Goal: Task Accomplishment & Management: Manage account settings

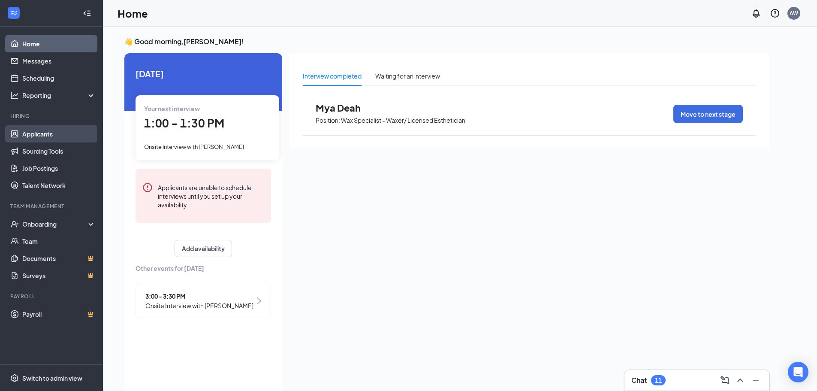
drag, startPoint x: 21, startPoint y: 127, endPoint x: 28, endPoint y: 139, distance: 13.6
click at [22, 127] on link "Applicants" at bounding box center [58, 133] width 73 height 17
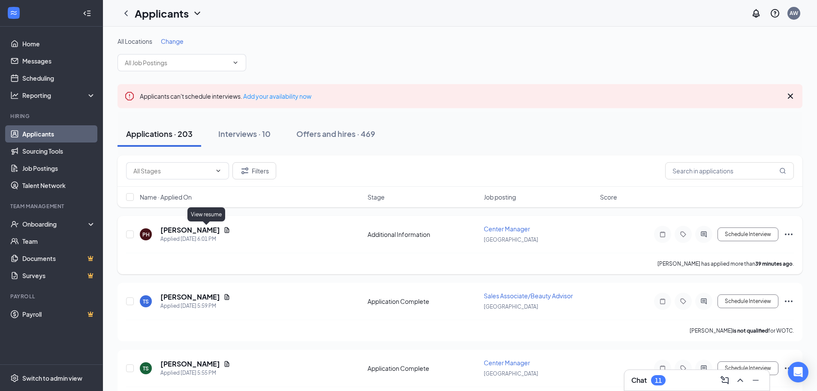
drag, startPoint x: 208, startPoint y: 231, endPoint x: 211, endPoint y: 239, distance: 9.1
click at [223, 230] on icon "Document" at bounding box center [226, 229] width 7 height 7
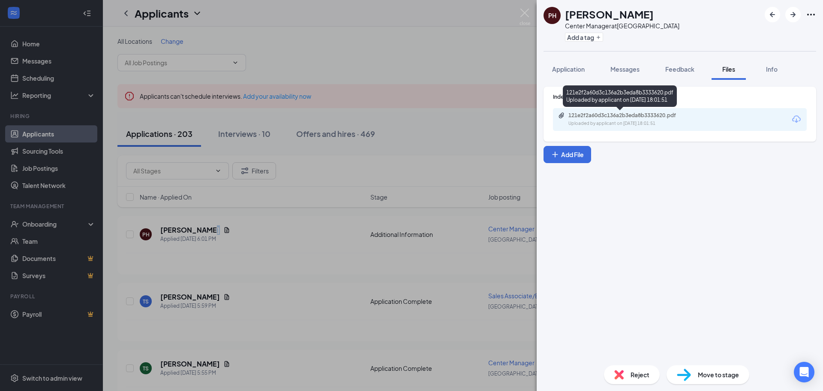
click at [654, 124] on div "Uploaded by applicant on [DATE] 18:01:51" at bounding box center [633, 123] width 129 height 7
click at [292, 245] on div "PH [PERSON_NAME] Center Manager at [GEOGRAPHIC_DATA] Add a tag Application Mess…" at bounding box center [411, 195] width 823 height 391
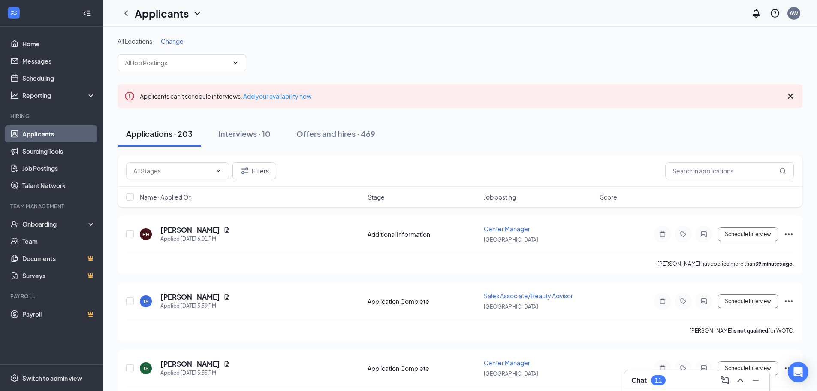
click at [261, 181] on div "Filters" at bounding box center [460, 170] width 685 height 31
click at [237, 171] on button "Filters" at bounding box center [254, 170] width 44 height 17
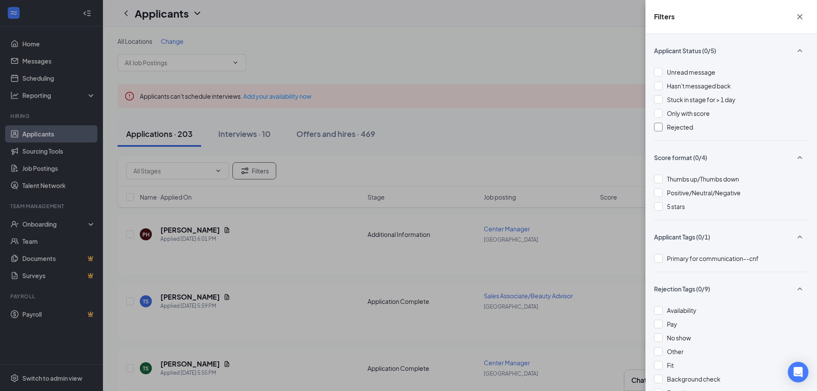
click at [658, 130] on div at bounding box center [658, 127] width 9 height 9
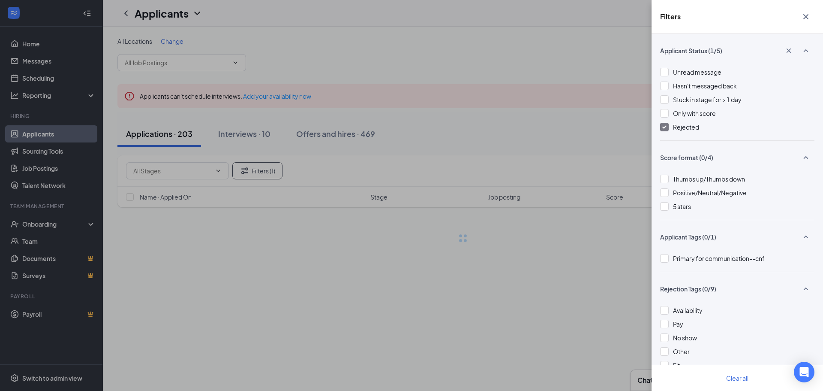
click at [583, 120] on div "Filters Applicant Status (1/5) Unread message Hasn't messaged back Stuck in sta…" at bounding box center [411, 195] width 823 height 391
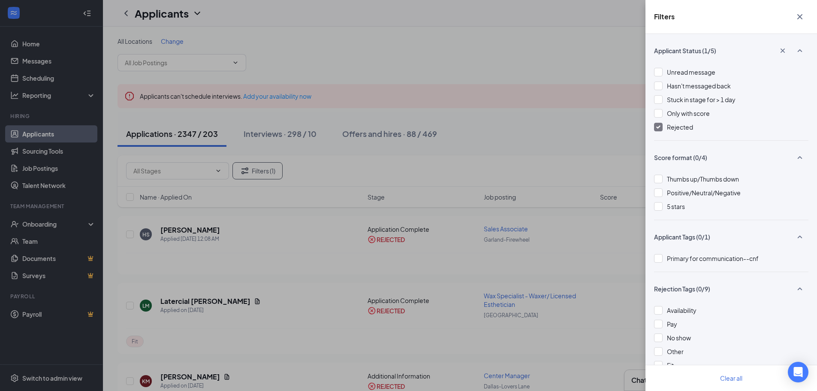
click at [804, 21] on icon "Cross" at bounding box center [800, 17] width 10 height 10
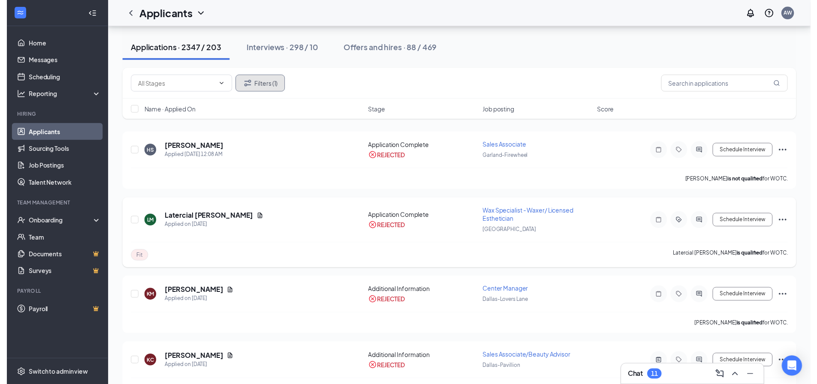
scroll to position [129, 0]
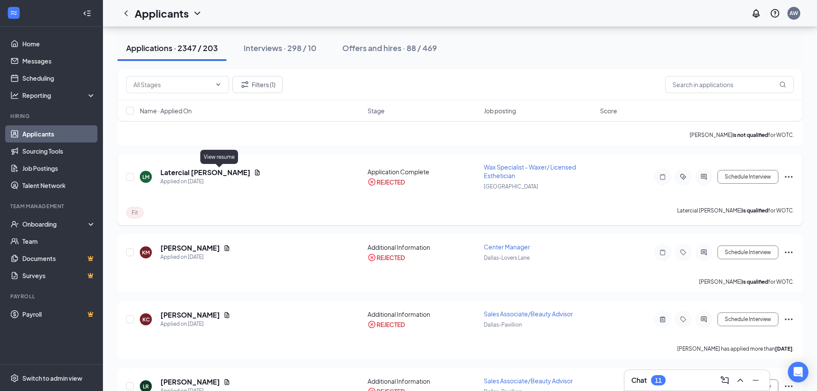
click at [254, 171] on icon "Document" at bounding box center [257, 172] width 7 height 7
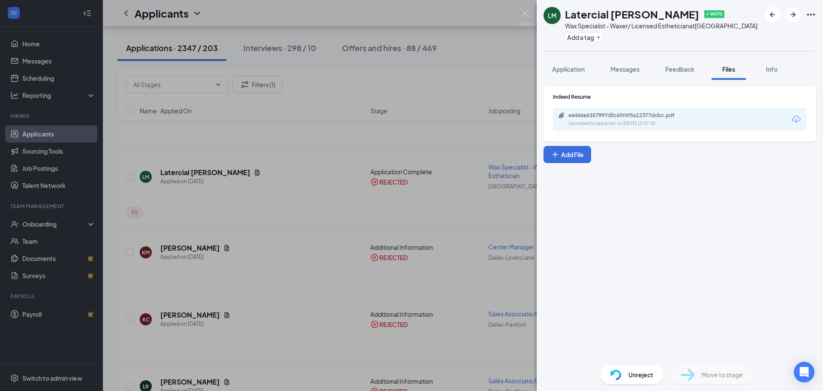
click at [623, 112] on div "e4466e6357997d5c65f6f5a12377dcbc.pdf Uploaded by applicant on [DATE] 15:07:55" at bounding box center [680, 119] width 254 height 23
click at [602, 126] on div "Uploaded by applicant on [DATE] 15:07:55" at bounding box center [633, 123] width 129 height 7
click at [630, 66] on span "Messages" at bounding box center [625, 69] width 29 height 8
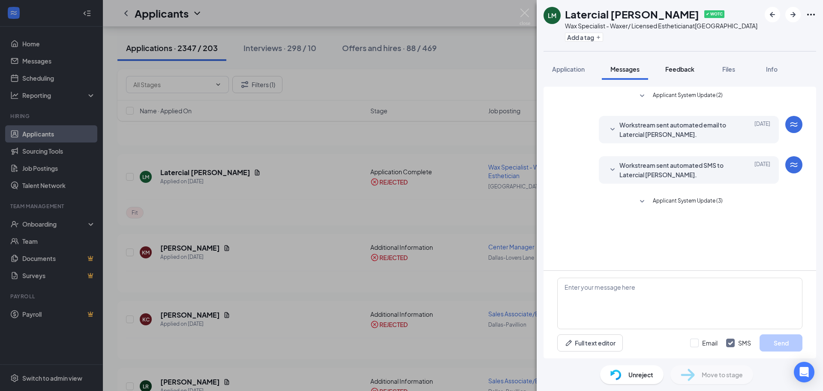
drag, startPoint x: 685, startPoint y: 70, endPoint x: 736, endPoint y: 73, distance: 50.7
click at [686, 70] on span "Feedback" at bounding box center [680, 69] width 29 height 8
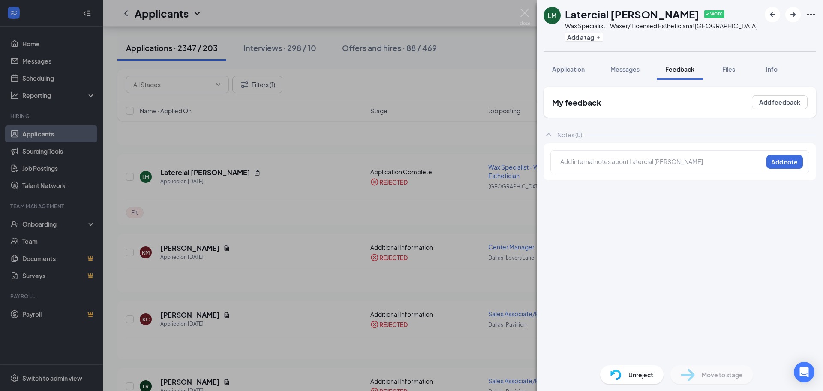
click at [735, 69] on span "Files" at bounding box center [729, 69] width 13 height 8
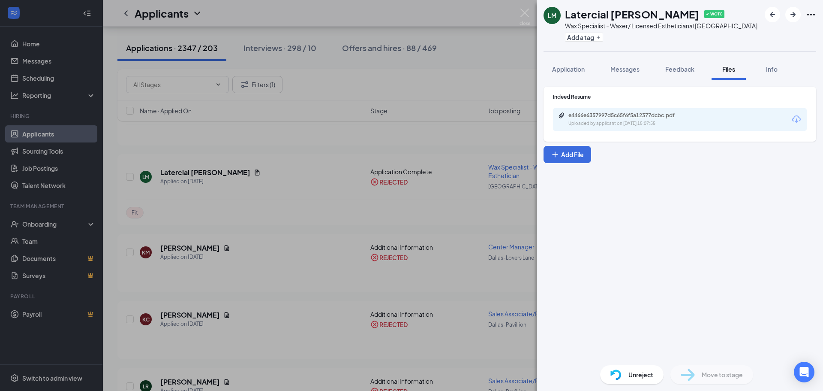
click at [675, 111] on div "e4466e6357997d5c65f6f5a12377dcbc.pdf Uploaded by applicant on [DATE] 15:07:55" at bounding box center [680, 119] width 254 height 23
click at [645, 112] on div "e4466e6357997d5c65f6f5a12377dcbc.pdf" at bounding box center [629, 115] width 120 height 7
click at [473, 153] on div "LM Latercial [PERSON_NAME] ✔ WOTC Wax Specialist - Waxer/ Licensed Esthetician …" at bounding box center [411, 195] width 823 height 391
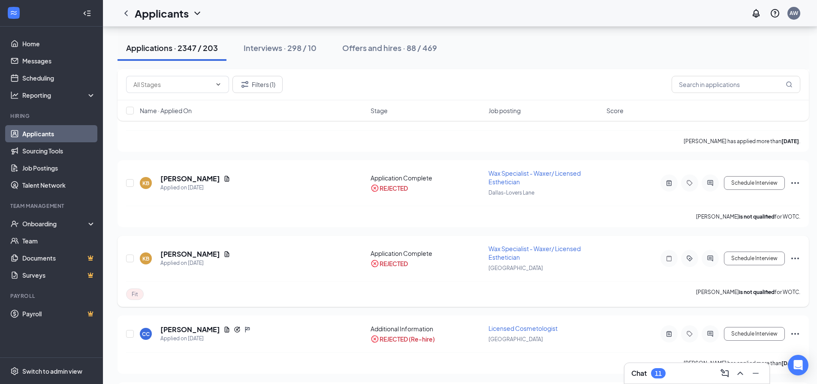
scroll to position [558, 0]
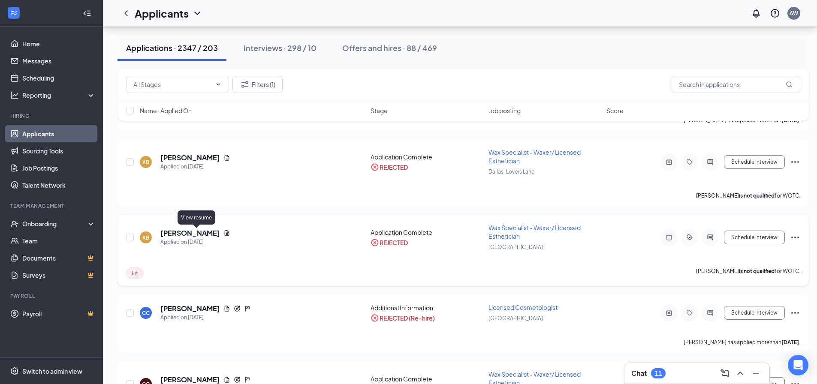
click at [225, 233] on icon "Document" at bounding box center [227, 233] width 5 height 6
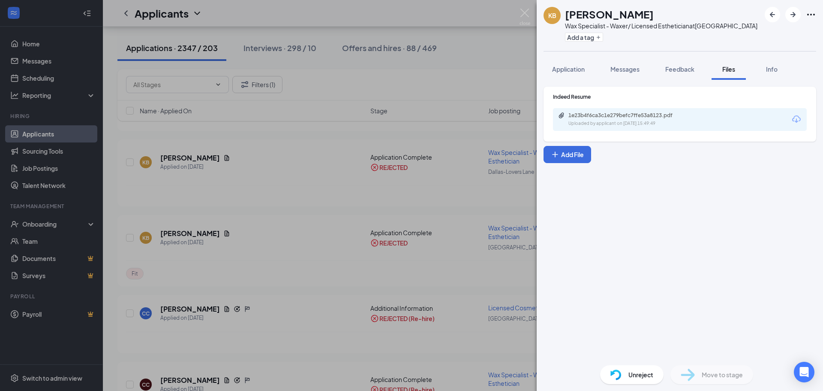
click at [696, 67] on button "Feedback" at bounding box center [680, 68] width 46 height 21
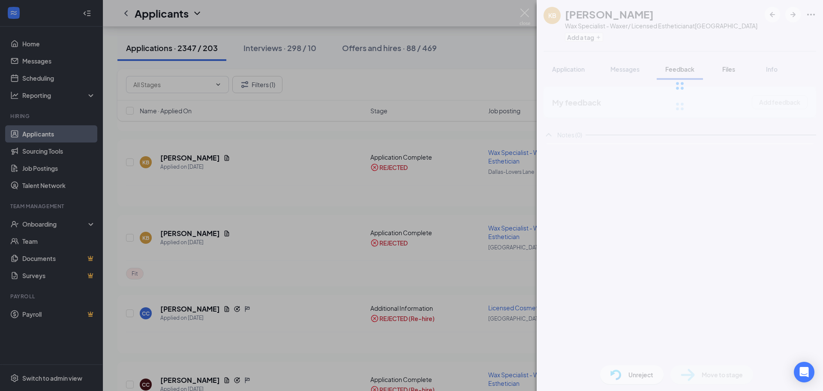
click at [734, 69] on div at bounding box center [680, 86] width 286 height 172
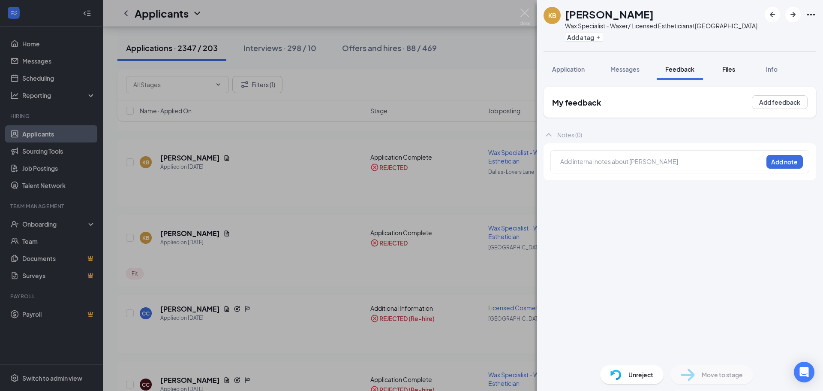
click at [729, 70] on span "Files" at bounding box center [729, 69] width 13 height 8
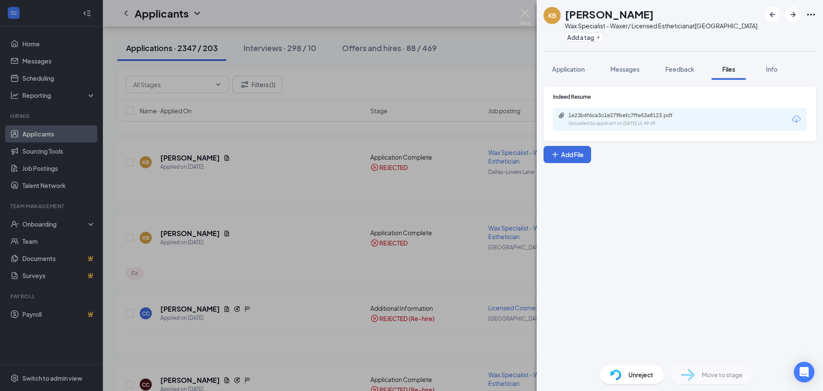
click at [661, 112] on div "1e23b4f6ca3c1e279befc7ffe53a8123.pdf" at bounding box center [629, 115] width 120 height 7
click at [706, 60] on div "Application Messages Feedback Files Info" at bounding box center [680, 68] width 273 height 21
click at [683, 69] on span "Feedback" at bounding box center [680, 69] width 29 height 8
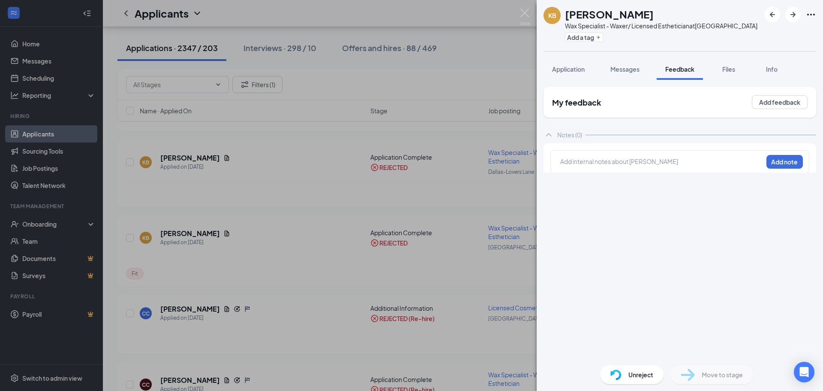
click at [535, 12] on div "KB [PERSON_NAME] Wax Specialist - Waxer/ Licensed Esthetician at [GEOGRAPHIC_DA…" at bounding box center [411, 195] width 823 height 391
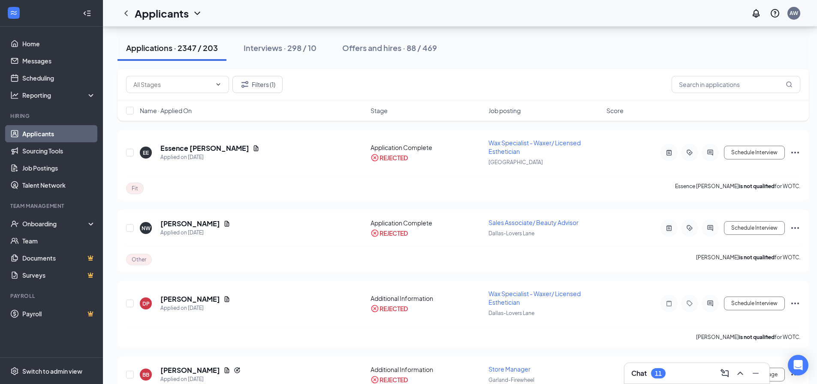
scroll to position [1372, 0]
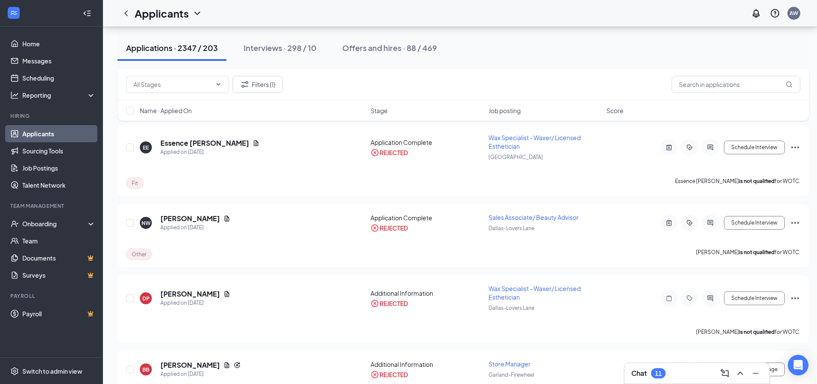
click at [166, 44] on div "Applications · 2347 / 203" at bounding box center [172, 47] width 92 height 11
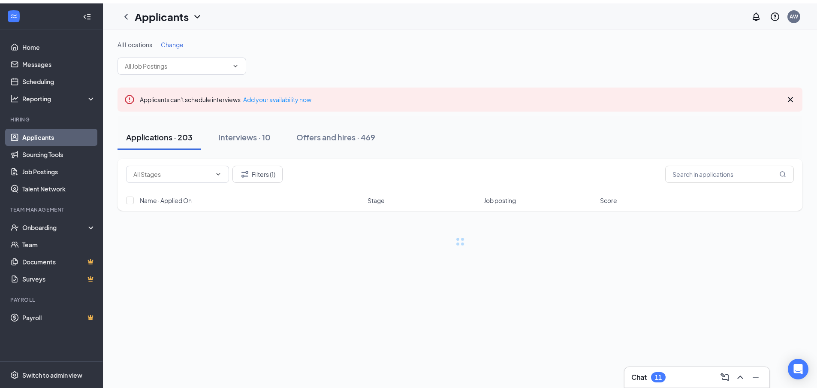
scroll to position [0, 0]
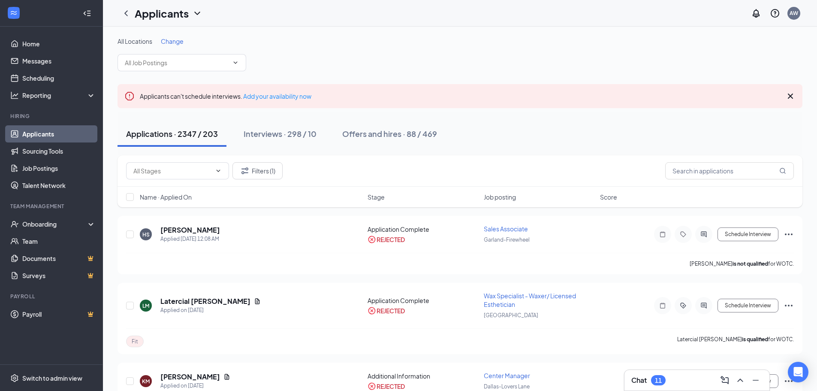
click at [249, 148] on div "Applications · 2347 / 203 Interviews · 298 / 10 Offers and hires · 88 / 469" at bounding box center [460, 133] width 685 height 43
click at [256, 138] on div "Interviews · 298 / 10" at bounding box center [280, 133] width 73 height 11
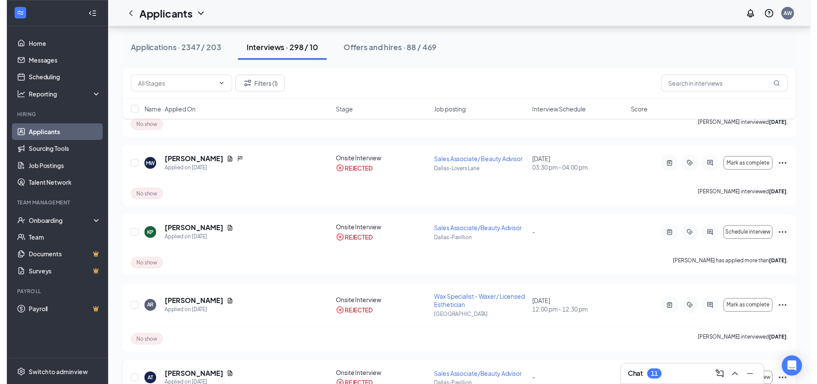
scroll to position [343, 0]
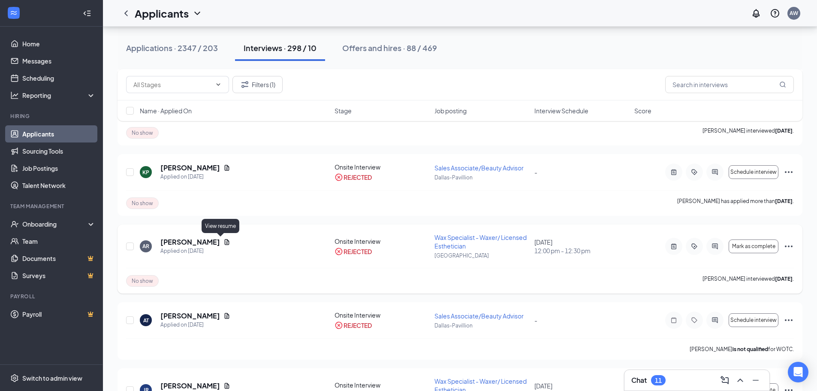
drag, startPoint x: 218, startPoint y: 243, endPoint x: 257, endPoint y: 265, distance: 44.6
click at [223, 243] on icon "Document" at bounding box center [226, 241] width 7 height 7
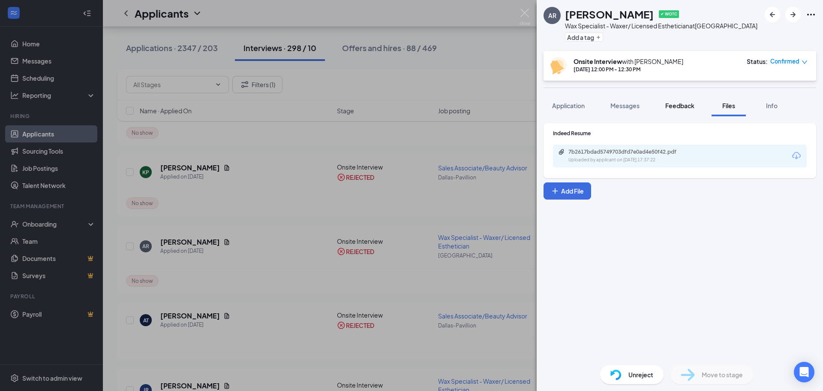
click at [697, 103] on button "Feedback" at bounding box center [680, 105] width 46 height 21
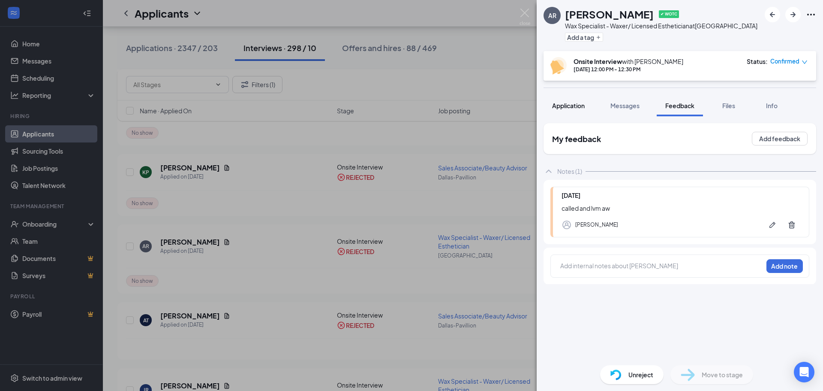
click at [582, 110] on button "Application" at bounding box center [569, 105] width 50 height 21
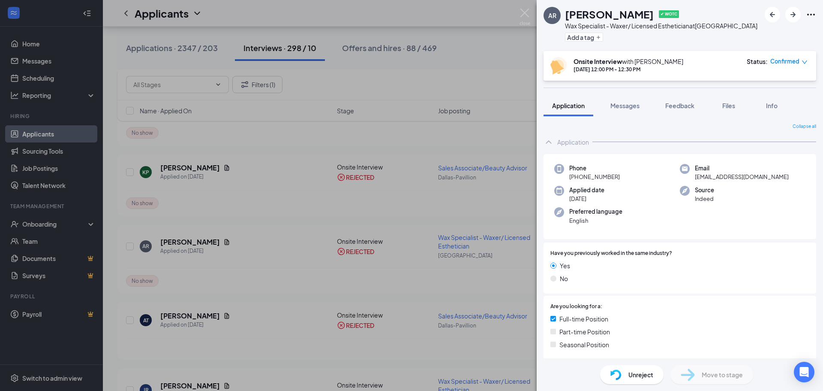
click at [437, 169] on div "AR [PERSON_NAME] ✔ WOTC Wax Specialist - Waxer/ Licensed Esthetician at [GEOGRA…" at bounding box center [411, 195] width 823 height 391
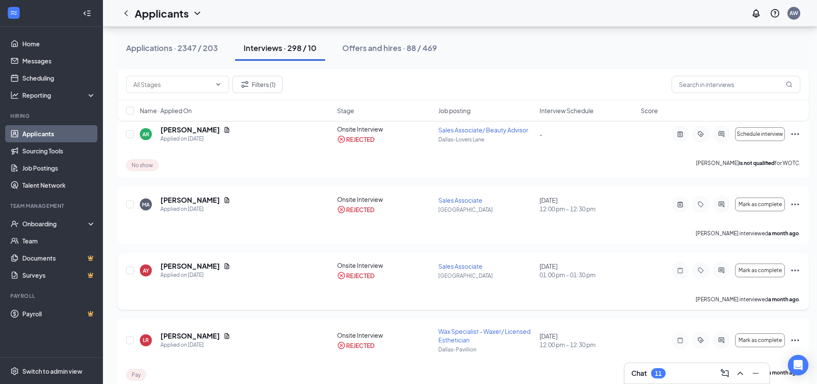
scroll to position [858, 0]
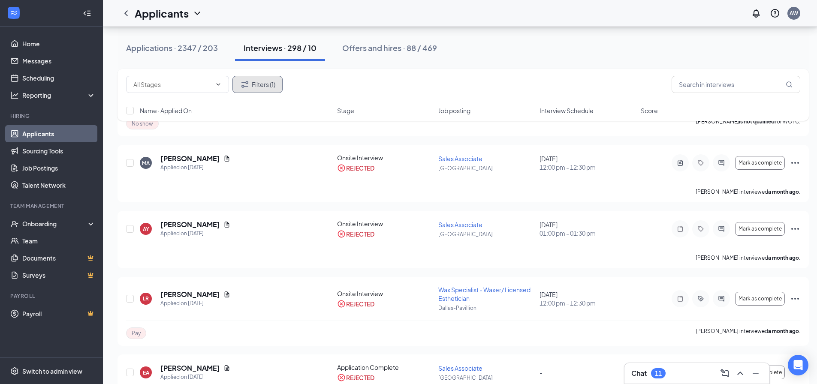
click at [271, 89] on button "Filters (1)" at bounding box center [257, 84] width 50 height 17
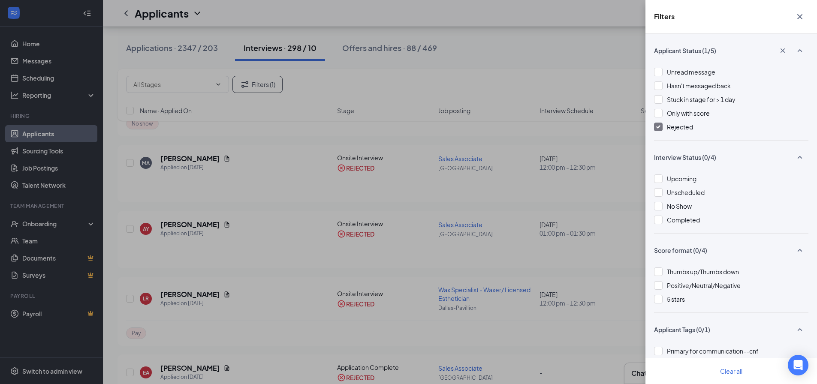
drag, startPoint x: 662, startPoint y: 126, endPoint x: 815, endPoint y: 69, distance: 162.8
click at [662, 126] on div at bounding box center [658, 127] width 9 height 9
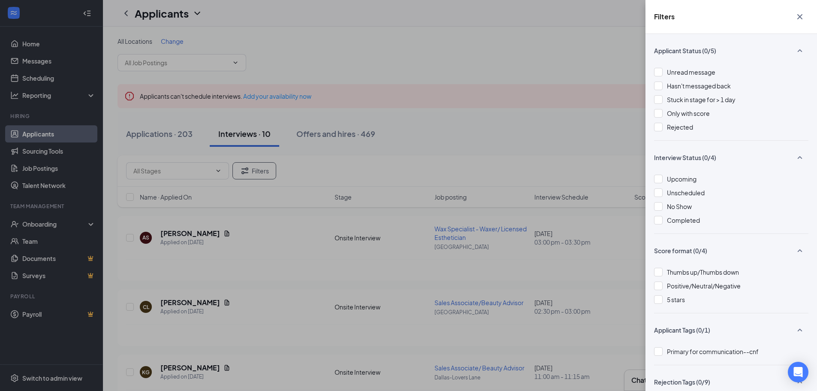
click at [223, 113] on div "Filters Applicant Status (0/5) Unread message Hasn't messaged back Stuck in sta…" at bounding box center [408, 195] width 817 height 391
click at [160, 140] on div "Filters Applicant Status (0/5) Unread message Hasn't messaged back Stuck in sta…" at bounding box center [408, 195] width 817 height 391
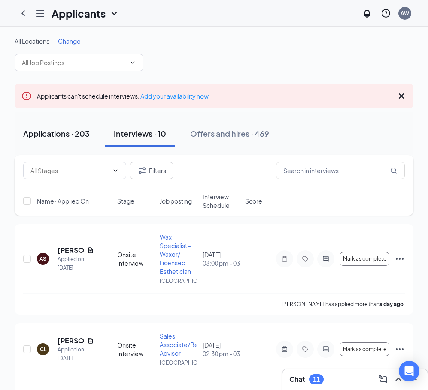
click at [81, 123] on button "Applications · 203" at bounding box center [57, 134] width 84 height 26
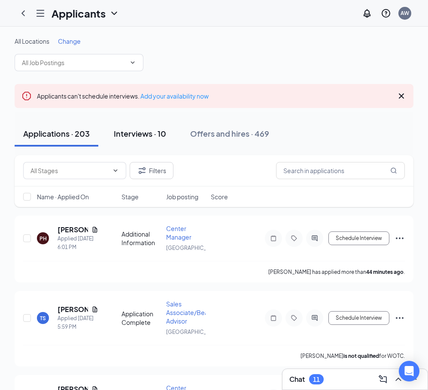
click at [115, 138] on div "Interviews · 10" at bounding box center [140, 133] width 52 height 11
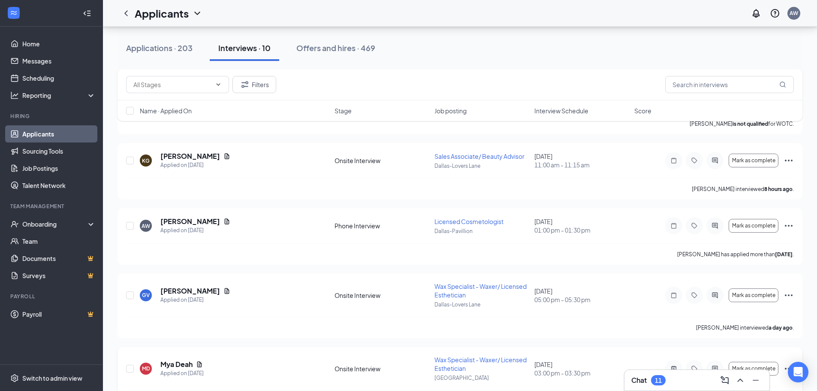
scroll to position [129, 0]
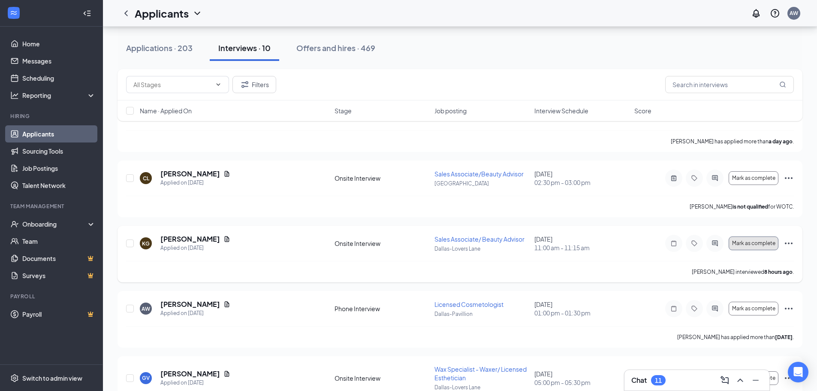
click at [771, 244] on span "Mark as complete" at bounding box center [753, 243] width 43 height 6
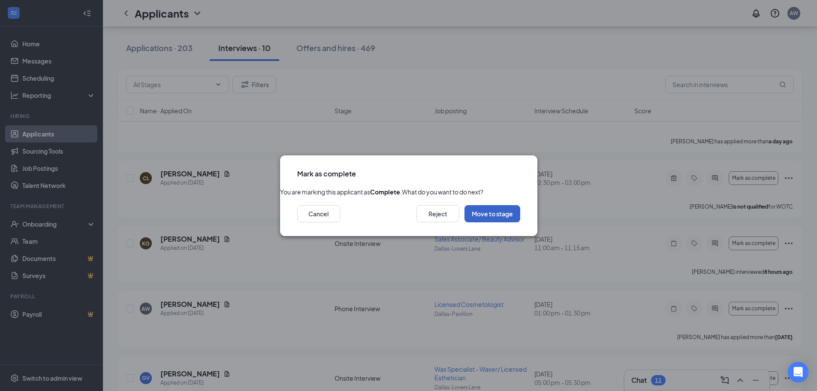
click at [514, 222] on button "Move to stage" at bounding box center [492, 213] width 56 height 17
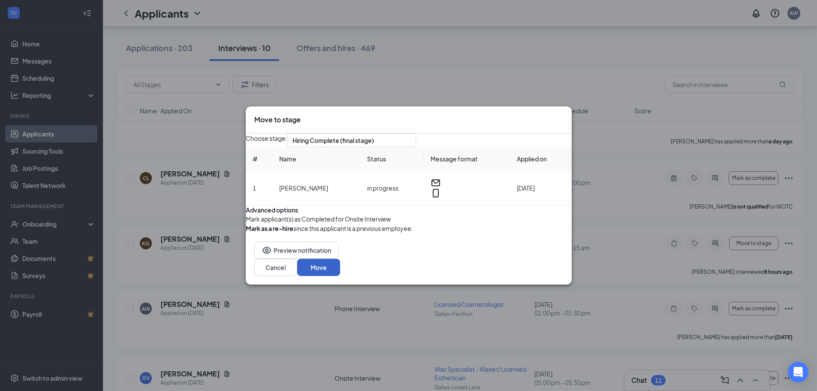
click at [340, 276] on button "Move" at bounding box center [318, 267] width 43 height 17
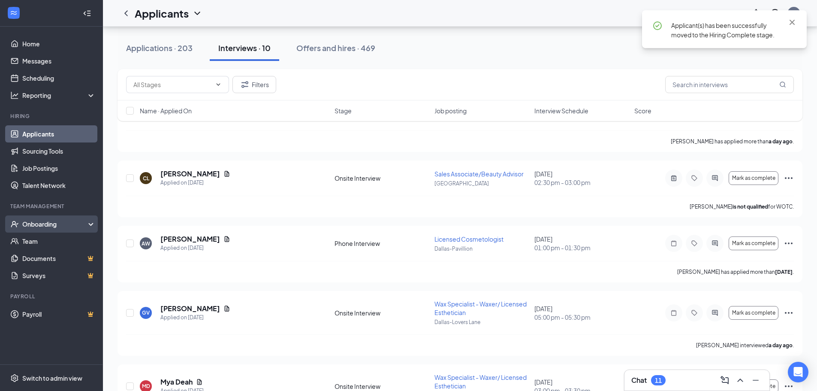
click at [46, 220] on div "Onboarding" at bounding box center [55, 224] width 66 height 9
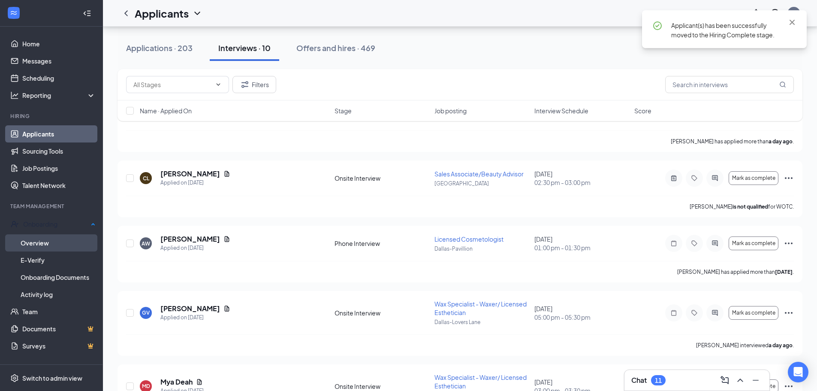
click at [57, 239] on link "Overview" at bounding box center [58, 242] width 75 height 17
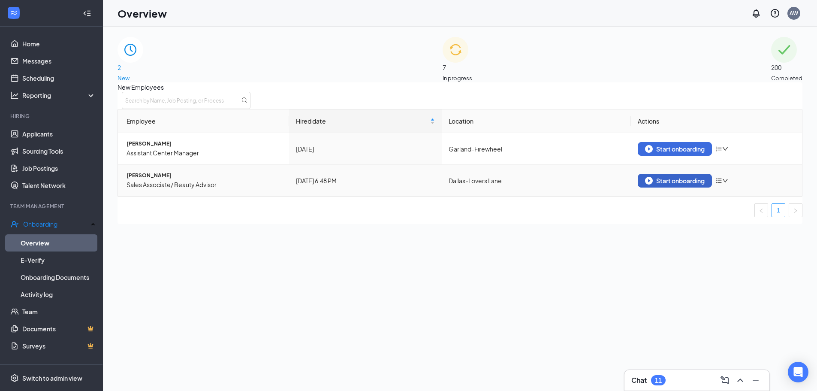
click at [670, 184] on div "Start onboarding" at bounding box center [675, 181] width 60 height 8
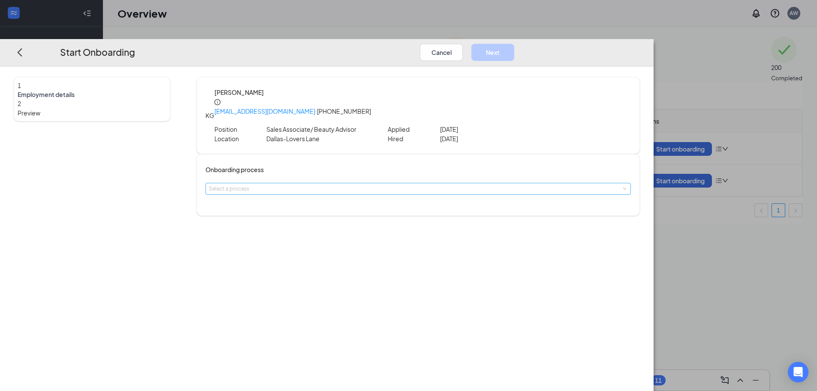
click at [319, 184] on div "Select a process" at bounding box center [416, 188] width 415 height 9
click at [327, 193] on span "New Hire Onboarding" at bounding box center [317, 191] width 53 height 6
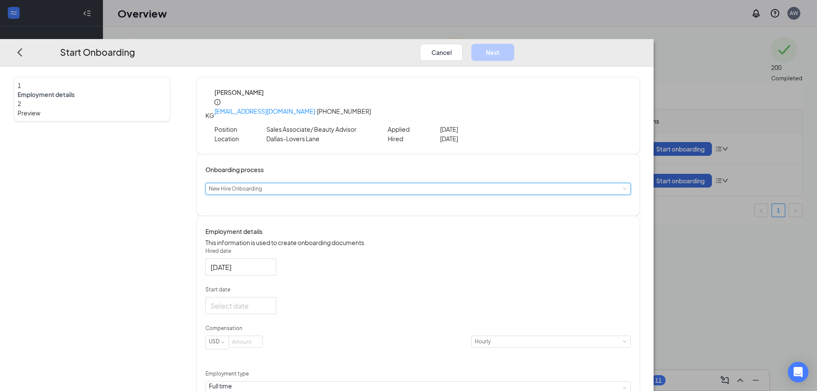
click at [341, 286] on p "Start date" at bounding box center [417, 290] width 425 height 8
click at [269, 300] on input "Start date" at bounding box center [240, 305] width 59 height 11
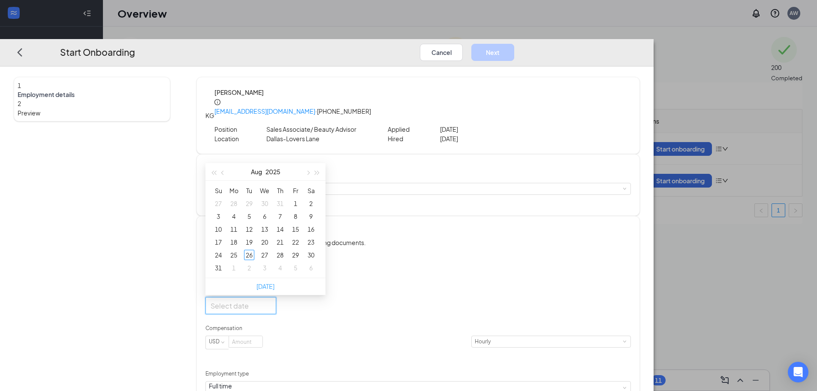
drag, startPoint x: 341, startPoint y: 301, endPoint x: 338, endPoint y: 287, distance: 14.3
click at [269, 302] on input "Start date" at bounding box center [240, 305] width 59 height 11
type input "[DATE]"
click at [239, 270] on div "1" at bounding box center [234, 267] width 10 height 10
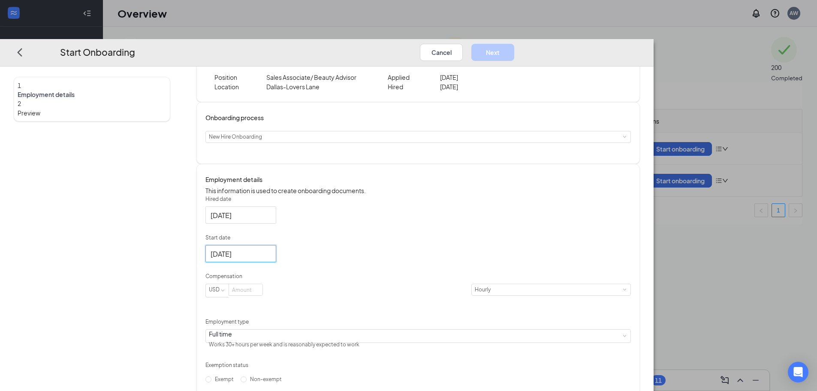
scroll to position [129, 0]
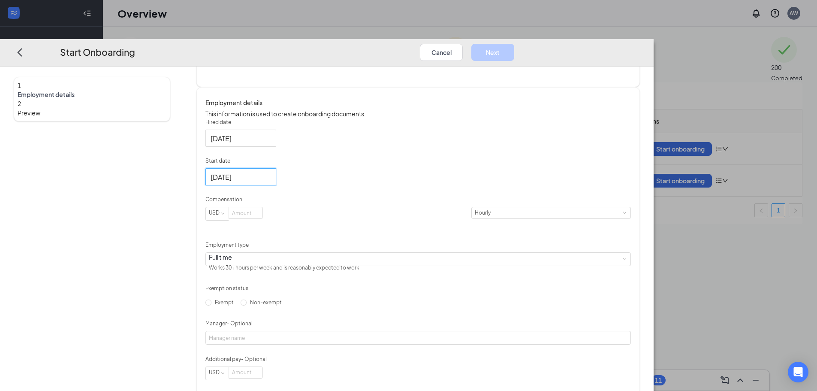
click at [333, 226] on form "Hired date [DATE] Start date [DATE] [DATE] Su Mo Tu We Th Fr Sa 31 1 2 3 4 5 6 …" at bounding box center [417, 249] width 425 height 262
click at [262, 218] on input at bounding box center [245, 212] width 33 height 11
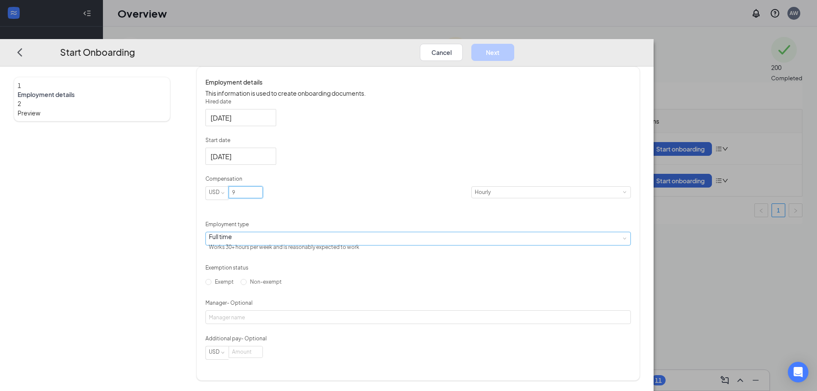
type input "9"
click at [383, 235] on div "Full time Works 30+ hours per week and is reasonably expected to work" at bounding box center [418, 238] width 419 height 13
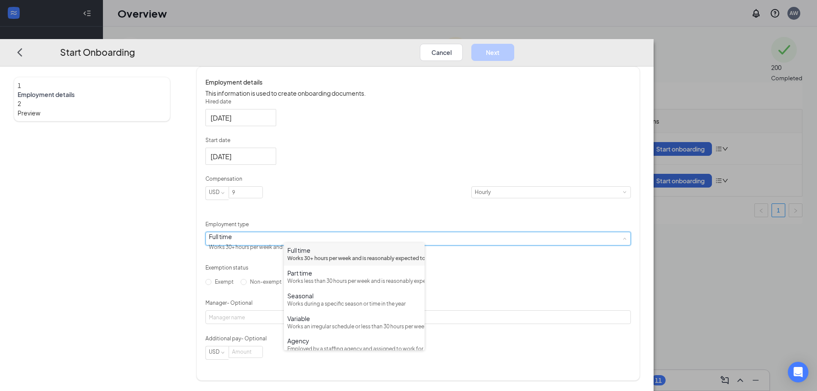
click at [368, 234] on div "Full time Works 30+ hours per week and is reasonably expected to work" at bounding box center [418, 238] width 419 height 13
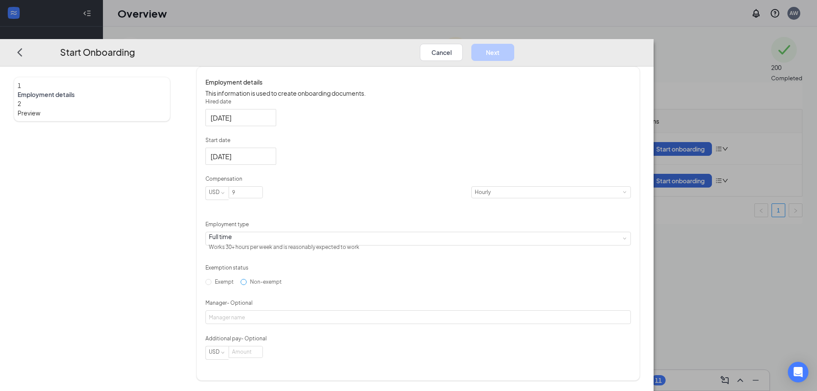
click at [247, 284] on input "Non-exempt" at bounding box center [244, 282] width 6 height 6
radio input "true"
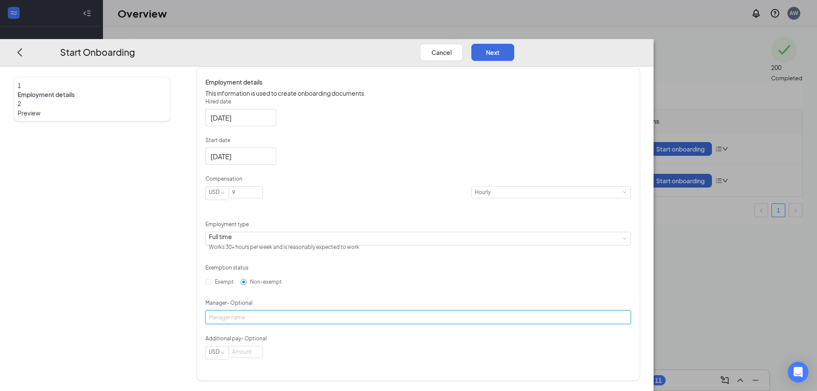
click at [352, 324] on input "Manager - Optional" at bounding box center [417, 317] width 425 height 14
type input "Ximena"
click at [514, 44] on button "Next" at bounding box center [492, 52] width 43 height 17
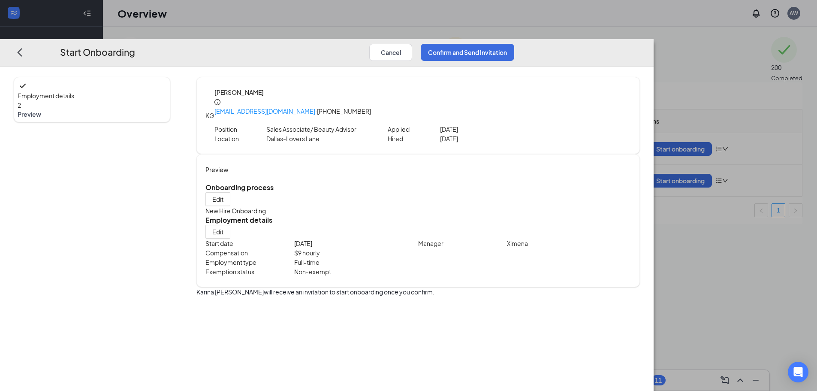
scroll to position [0, 0]
drag, startPoint x: 413, startPoint y: 80, endPoint x: 452, endPoint y: 82, distance: 39.1
click at [452, 106] on p "[EMAIL_ADDRESS][DOMAIN_NAME] · [PHONE_NUMBER]" at bounding box center [422, 110] width 416 height 9
copy p "817) 933-7249"
click at [514, 44] on button "Confirm and Send Invitation" at bounding box center [467, 52] width 93 height 17
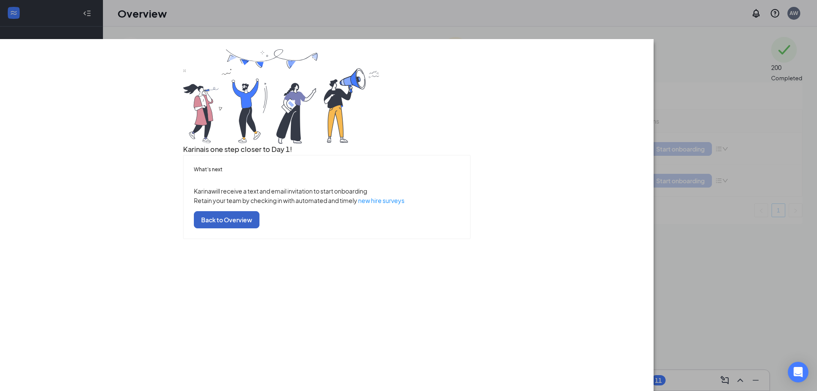
click at [259, 228] on button "Back to Overview" at bounding box center [227, 219] width 66 height 17
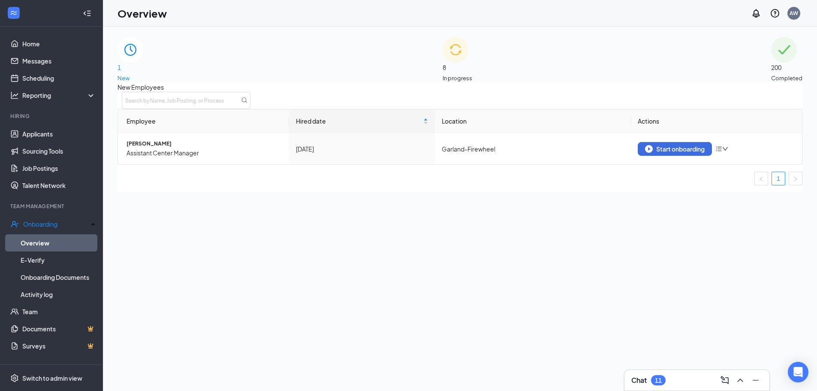
click at [443, 63] on img at bounding box center [456, 50] width 26 height 26
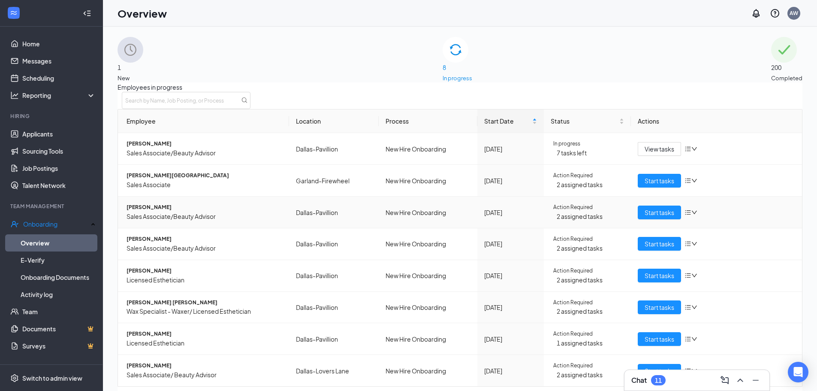
scroll to position [34, 0]
click at [656, 366] on span "Start tasks" at bounding box center [660, 370] width 30 height 9
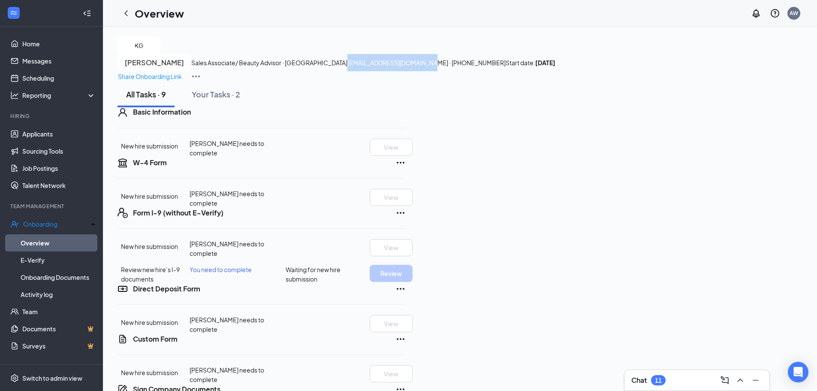
drag, startPoint x: 199, startPoint y: 81, endPoint x: 283, endPoint y: 83, distance: 84.1
click at [283, 81] on div "KG [PERSON_NAME] Sales Associate/ Beauty Advisor · Dallas-Lovers Lane [EMAIL_AD…" at bounding box center [460, 59] width 685 height 45
copy span "[EMAIL_ADDRESS][DOMAIN_NAME]"
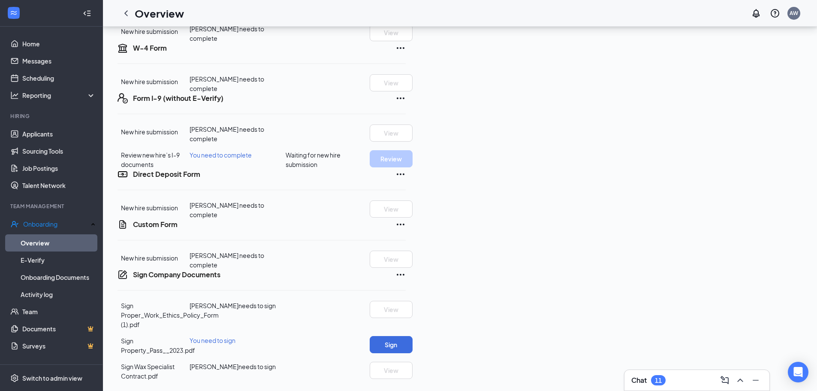
scroll to position [223, 0]
click at [406, 93] on icon "Ellipses" at bounding box center [400, 98] width 10 height 10
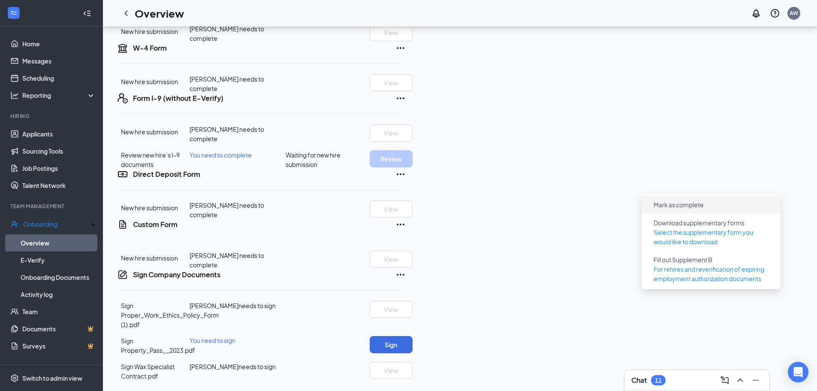
click at [699, 200] on span "Mark as complete" at bounding box center [679, 204] width 50 height 9
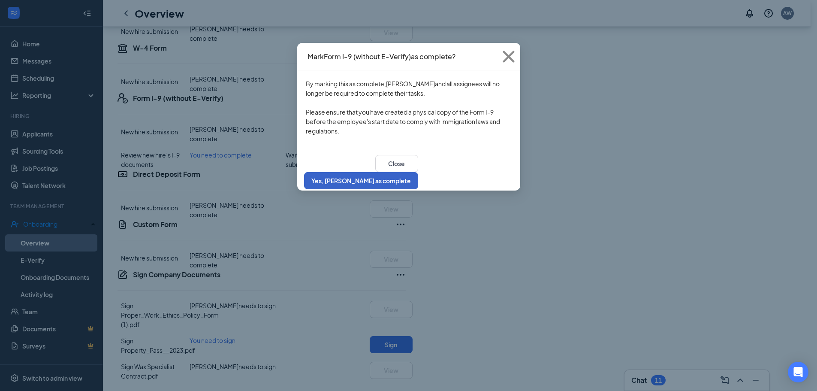
click at [418, 172] on button "Yes, [PERSON_NAME] as complete" at bounding box center [361, 180] width 114 height 17
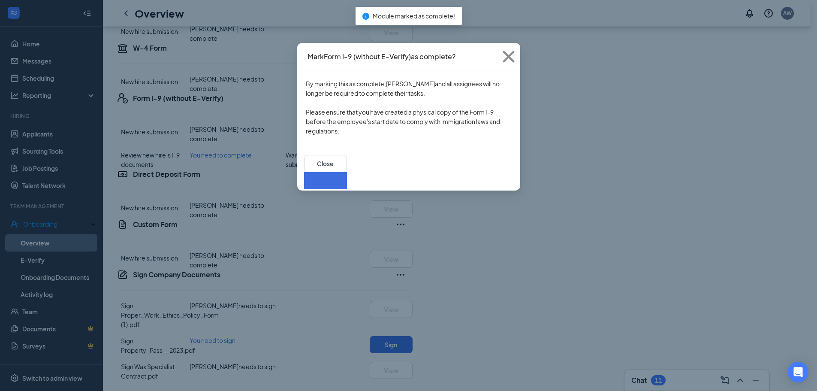
drag, startPoint x: 190, startPoint y: 166, endPoint x: 182, endPoint y: 167, distance: 8.2
click at [190, 166] on div "Mark Form I-9 (without E-Verify) as complete? By marking this as complete, [PER…" at bounding box center [408, 195] width 817 height 391
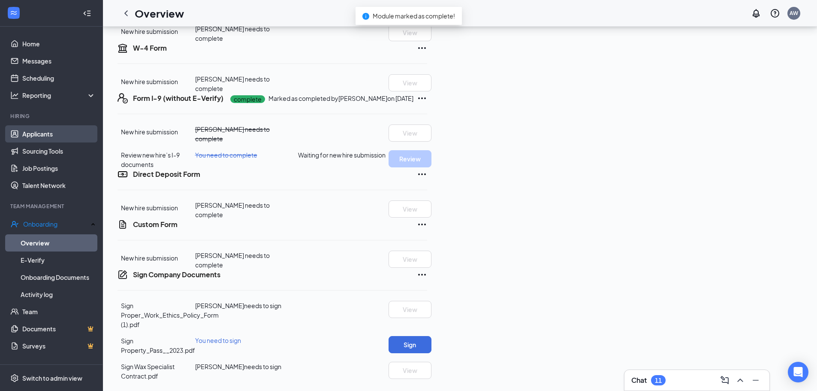
click at [22, 138] on link "Applicants" at bounding box center [58, 133] width 73 height 17
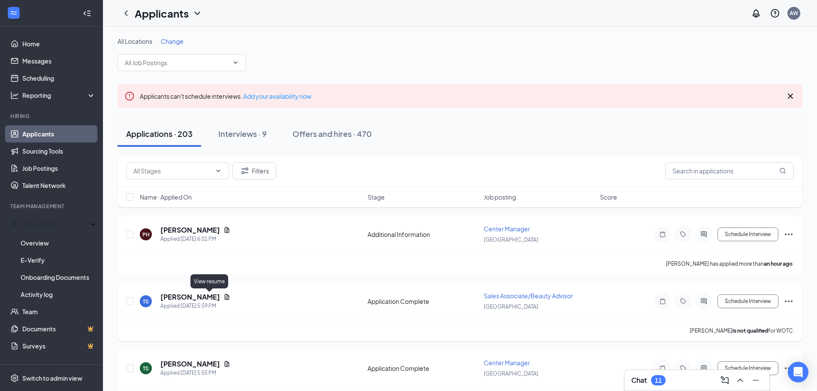
click at [223, 298] on icon "Document" at bounding box center [226, 296] width 7 height 7
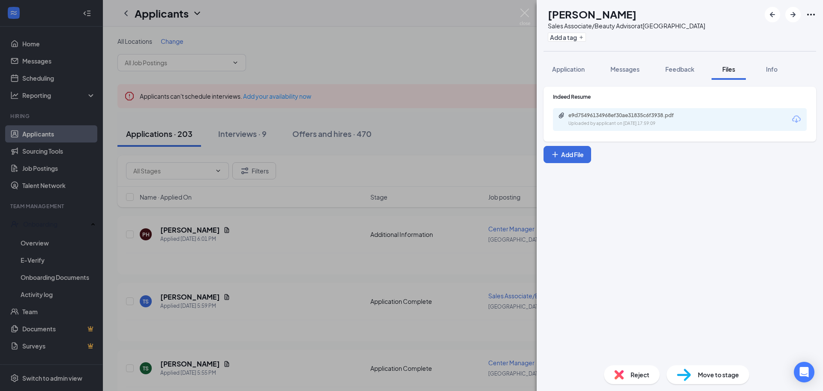
click at [643, 130] on div "e9d75496134968ef30ae31835c6f3938.pdf Uploaded by applicant on [DATE] 17:59:09" at bounding box center [680, 119] width 254 height 23
click at [646, 127] on div "e9d75496134968ef30ae31835c6f3938.pdf Uploaded by applicant on [DATE] 17:59:09" at bounding box center [680, 119] width 254 height 23
click at [615, 113] on div "e9d75496134968ef30ae31835c6f3938.pdf" at bounding box center [629, 115] width 120 height 7
click at [437, 209] on div "TS [PERSON_NAME] Sales Associate/Beauty Advisor at [GEOGRAPHIC_DATA] Add a tag …" at bounding box center [411, 195] width 823 height 391
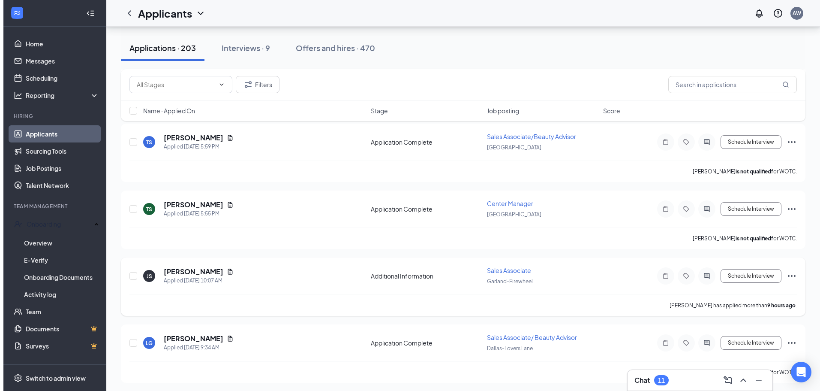
scroll to position [172, 0]
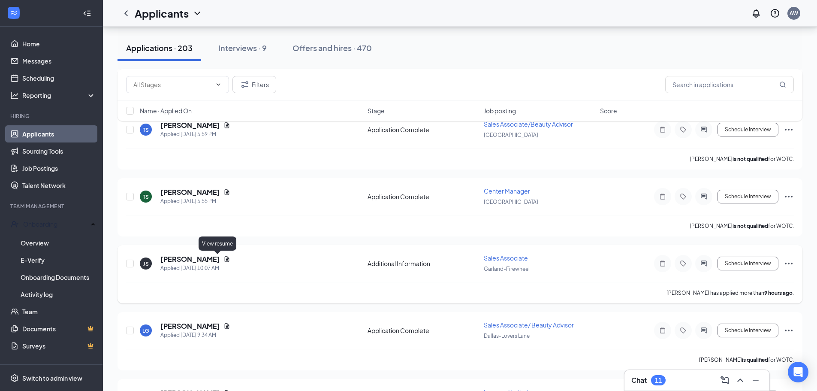
click at [223, 260] on icon "Document" at bounding box center [226, 259] width 7 height 7
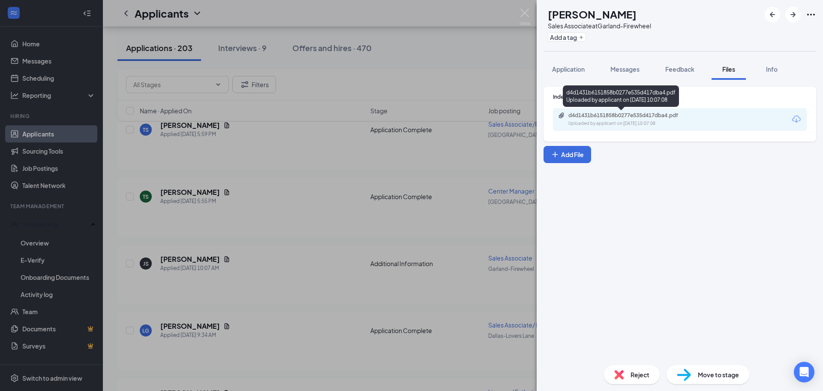
click at [656, 117] on div "d4d1431b6151858b0277e535d417dba4.pdf" at bounding box center [629, 115] width 120 height 7
